Goal: Task Accomplishment & Management: Complete application form

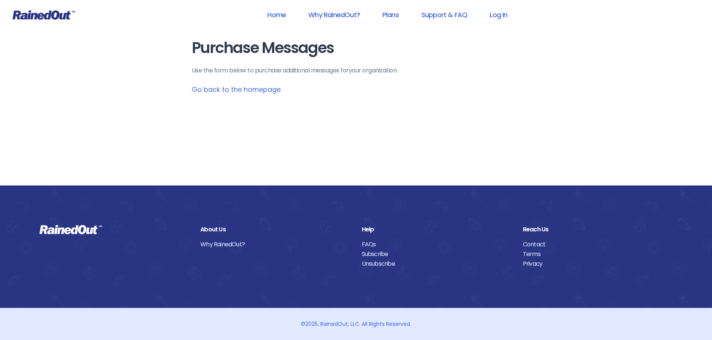
click at [240, 89] on link "Go back to the homepage" at bounding box center [236, 89] width 89 height 9
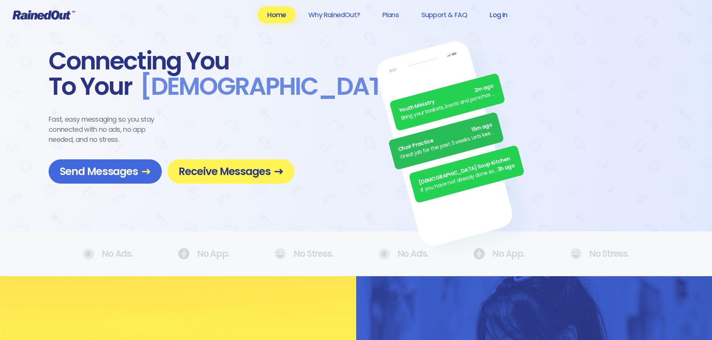
click at [491, 15] on link "Log In" at bounding box center [498, 14] width 37 height 17
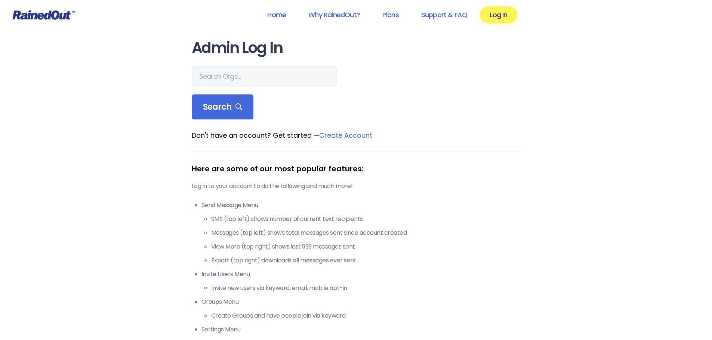
click at [279, 15] on link "Home" at bounding box center [276, 14] width 38 height 17
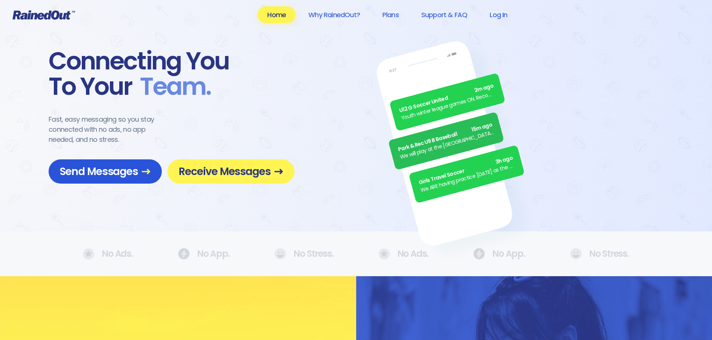
click at [126, 166] on span "Send Messages" at bounding box center [105, 171] width 91 height 13
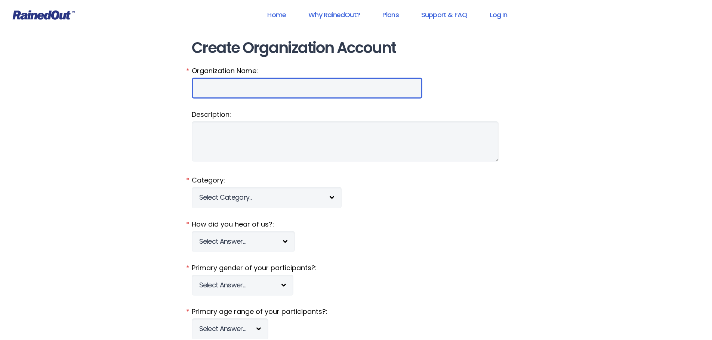
click at [238, 90] on input "Organization Name:" at bounding box center [307, 88] width 230 height 21
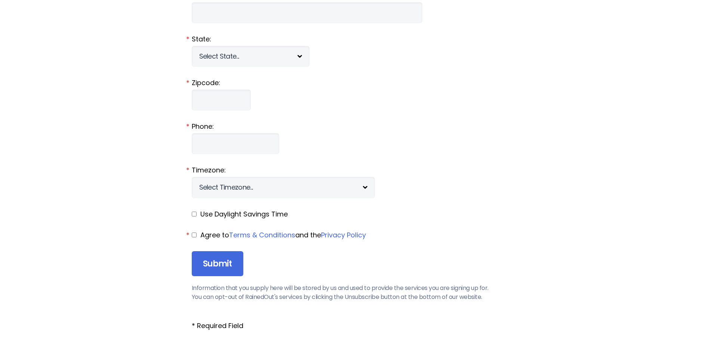
scroll to position [859, 0]
